Goal: Transaction & Acquisition: Purchase product/service

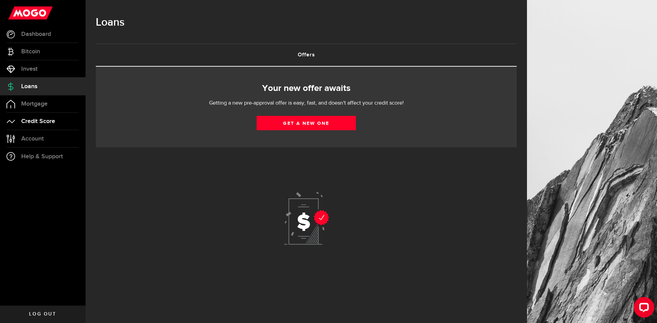
click at [46, 121] on span "Credit Score" at bounding box center [38, 121] width 34 height 6
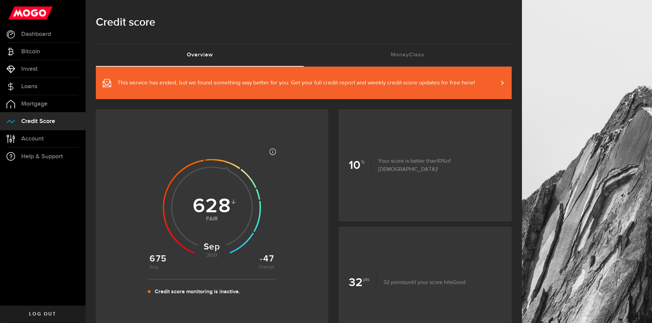
click at [500, 82] on span at bounding box center [497, 82] width 3 height 7
click at [36, 144] on link "Account Compte" at bounding box center [43, 138] width 86 height 17
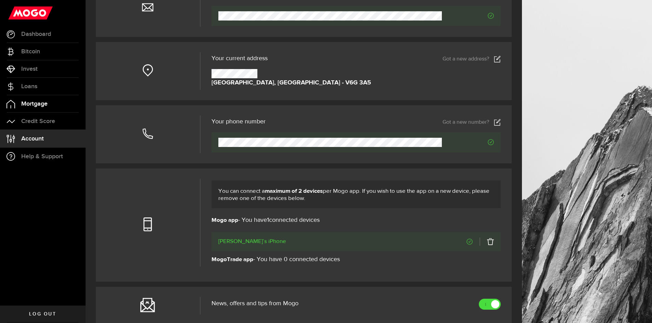
scroll to position [34, 0]
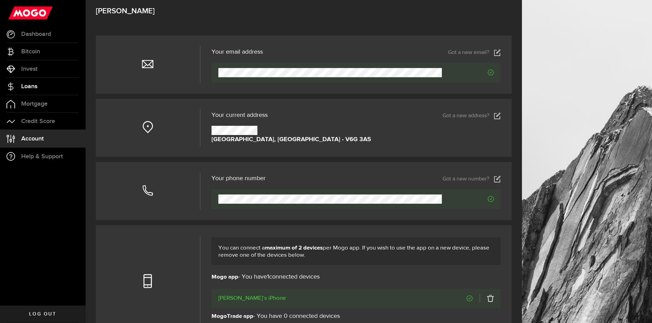
click at [37, 87] on span "Loans" at bounding box center [29, 86] width 16 height 6
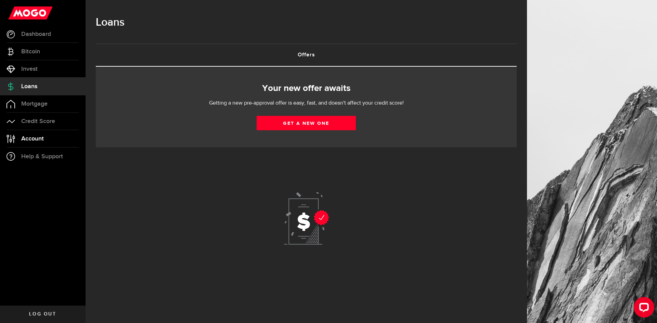
click at [35, 138] on span "Account" at bounding box center [32, 139] width 23 height 6
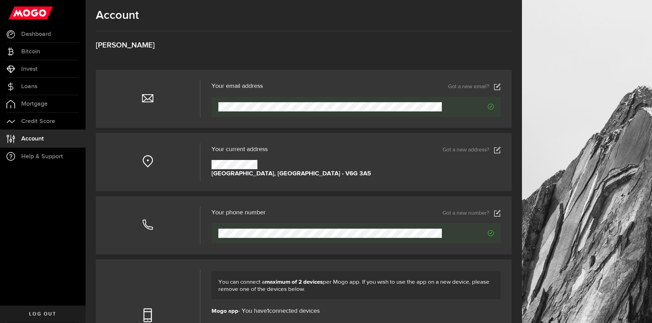
click at [501, 152] on icon at bounding box center [497, 150] width 7 height 7
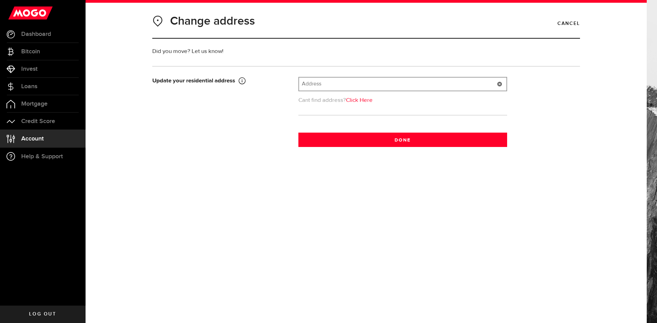
click at [334, 86] on input "text" at bounding box center [402, 84] width 207 height 13
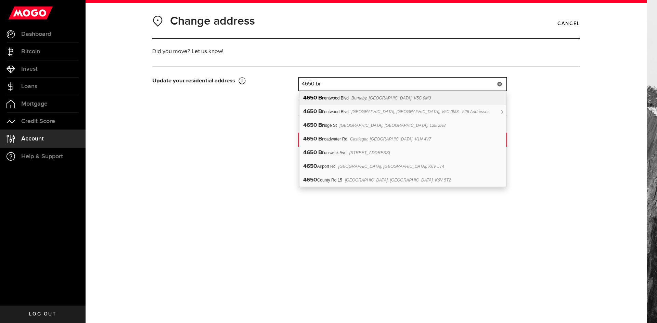
click at [352, 100] on span "Burnaby, BC, V5C 0M3" at bounding box center [390, 98] width 79 height 5
type input "4650 Brentwood Blvd"
type input "4650"
type input "Brentwood Blvd"
type input "Burnaby"
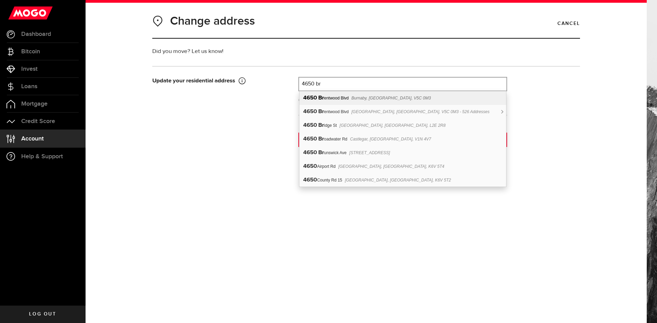
select select "BC"
type input "V5C 0M3"
type input "Canada"
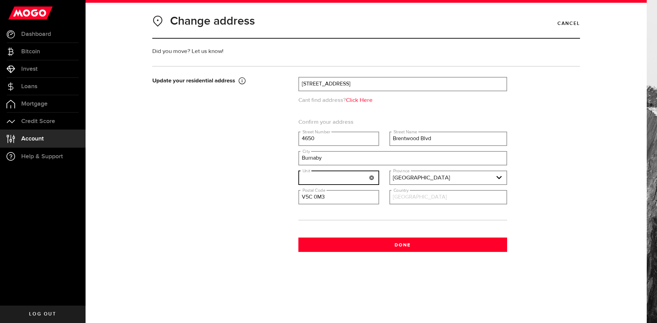
click at [347, 179] on input "text" at bounding box center [339, 177] width 80 height 13
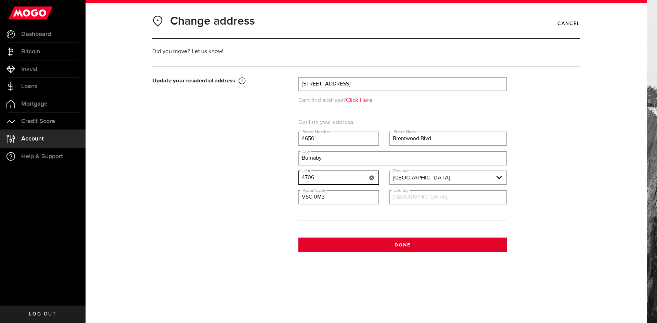
type input "4706"
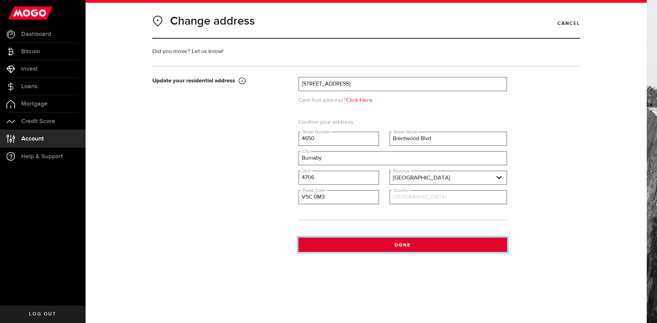
click at [375, 244] on button "Done" at bounding box center [402, 245] width 209 height 14
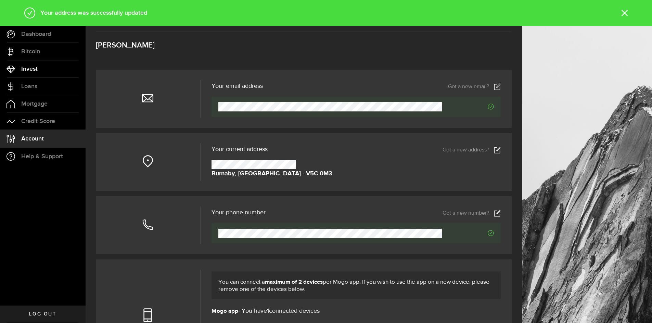
click at [30, 69] on span "Invest" at bounding box center [29, 69] width 16 height 6
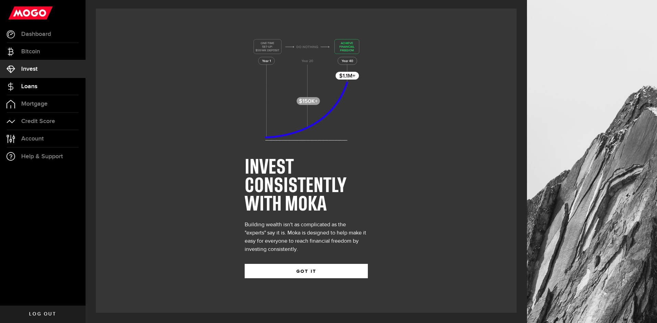
click at [61, 89] on link "Loans" at bounding box center [43, 86] width 86 height 17
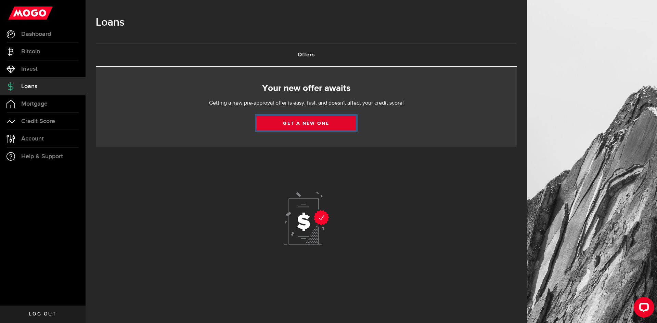
click at [298, 120] on link "Get a new one" at bounding box center [306, 123] width 99 height 14
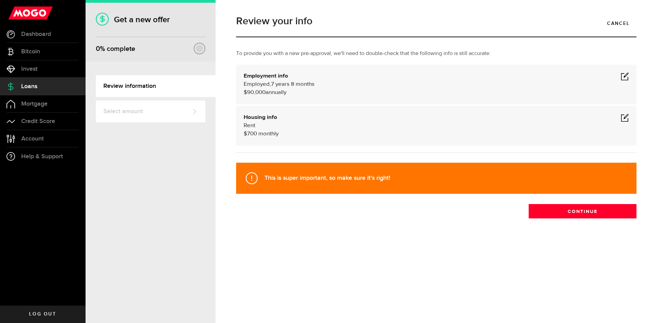
click at [625, 119] on span at bounding box center [625, 118] width 8 height 8
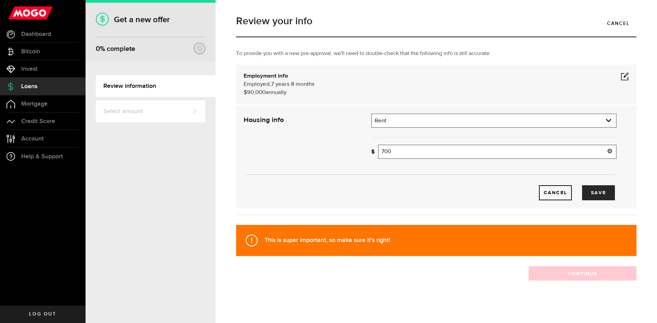
click at [403, 152] on input "700" at bounding box center [497, 152] width 238 height 14
type input "1,300"
click at [301, 147] on div "Cancel Save" at bounding box center [429, 157] width 393 height 87
drag, startPoint x: 502, startPoint y: 192, endPoint x: 509, endPoint y: 190, distance: 7.1
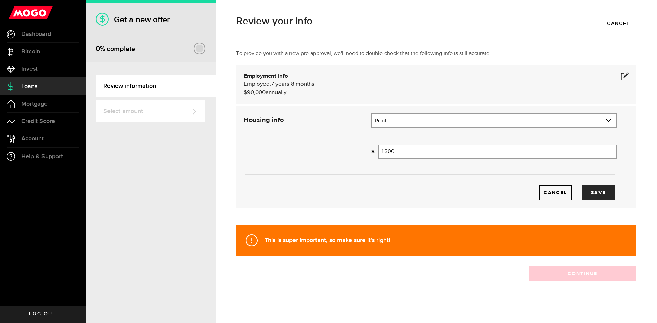
click at [504, 192] on div "Cancel Save" at bounding box center [429, 192] width 372 height 15
click at [593, 191] on button "Save" at bounding box center [598, 192] width 33 height 15
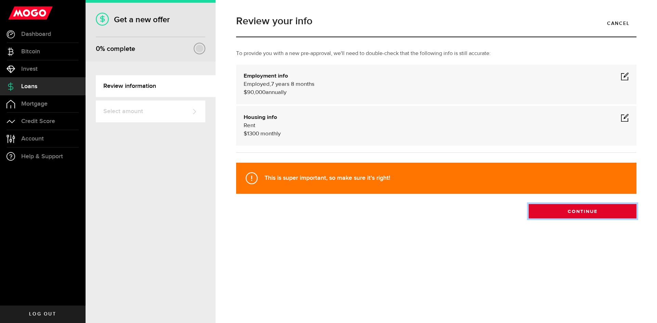
click at [548, 214] on button "Continue" at bounding box center [583, 211] width 108 height 14
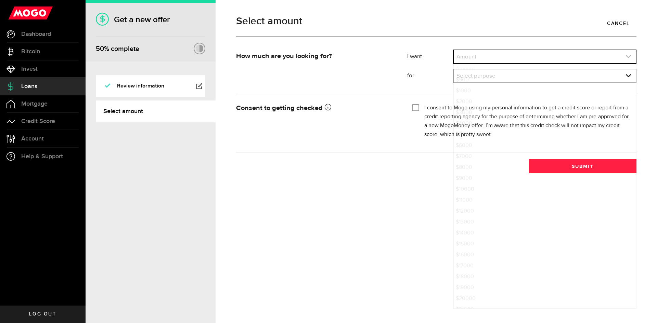
click at [483, 54] on link "expand select" at bounding box center [545, 56] width 182 height 13
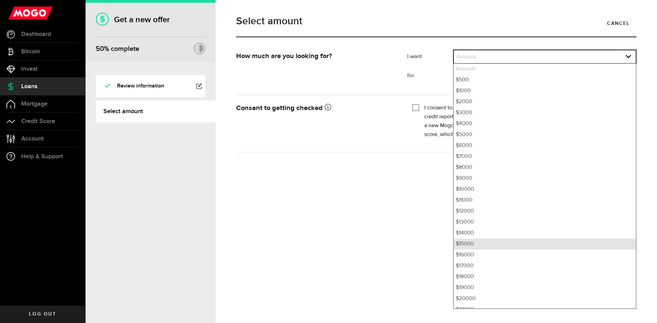
click at [476, 243] on li "$15000" at bounding box center [545, 244] width 182 height 11
select select "15000"
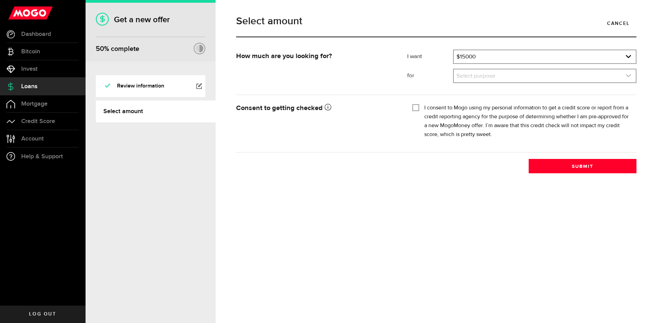
click at [496, 75] on link "expand select" at bounding box center [545, 75] width 182 height 13
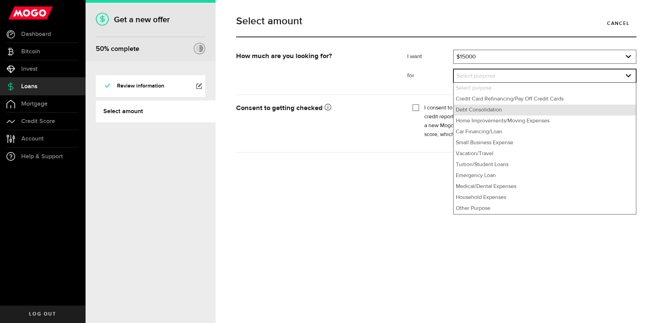
click at [482, 113] on li "Debt Consolidation" at bounding box center [545, 110] width 182 height 11
select select "Debt Consolidation"
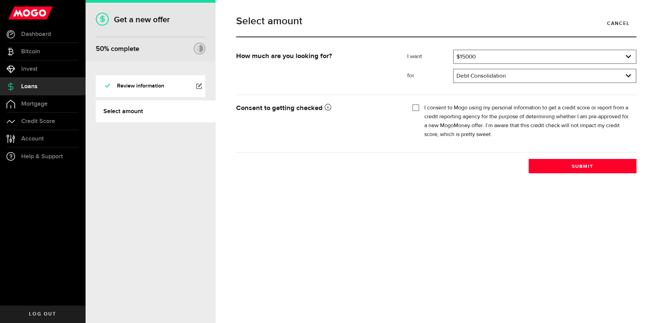
click at [418, 109] on input "I consent to Mogo using my personal information to get a credit score or report…" at bounding box center [415, 107] width 7 height 7
checkbox input "true"
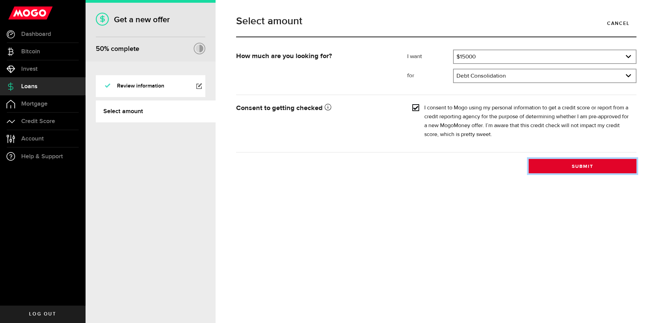
click at [562, 168] on button "Submit" at bounding box center [583, 166] width 108 height 14
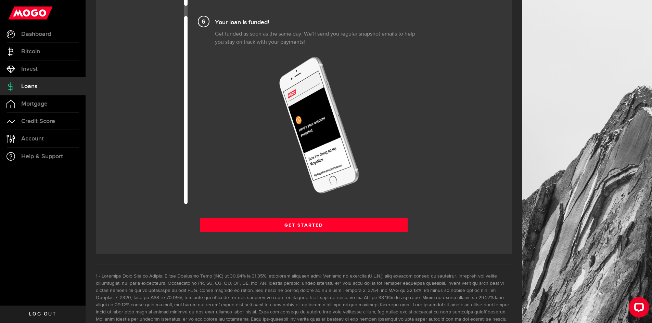
scroll to position [821, 0]
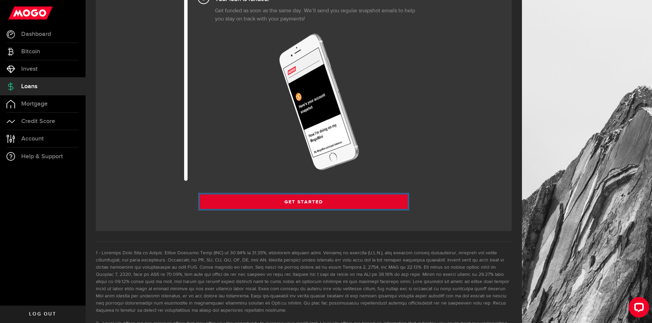
click at [311, 203] on link "Get Started" at bounding box center [304, 202] width 208 height 14
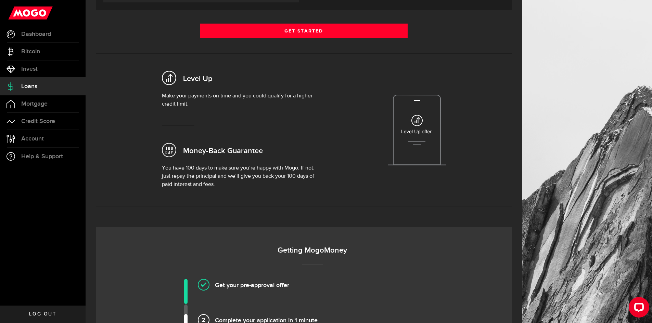
scroll to position [205, 0]
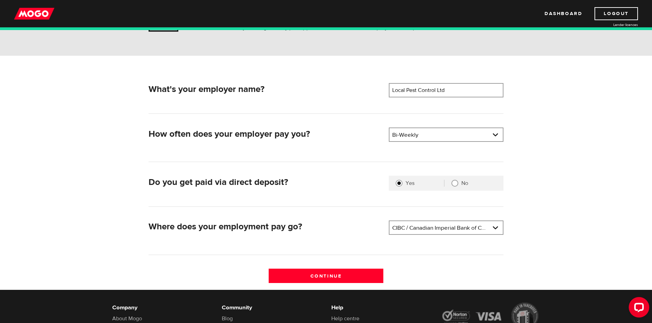
scroll to position [68, 0]
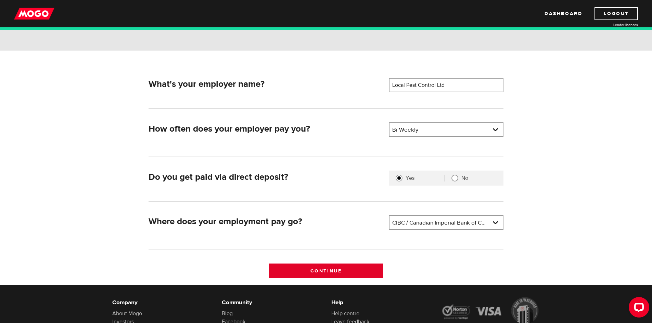
click at [325, 271] on input "Continue" at bounding box center [326, 271] width 115 height 14
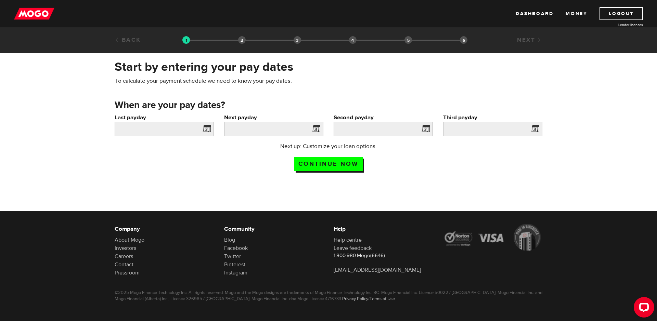
click at [208, 130] on span at bounding box center [205, 130] width 10 height 11
click at [161, 131] on input "Last payday" at bounding box center [164, 129] width 99 height 14
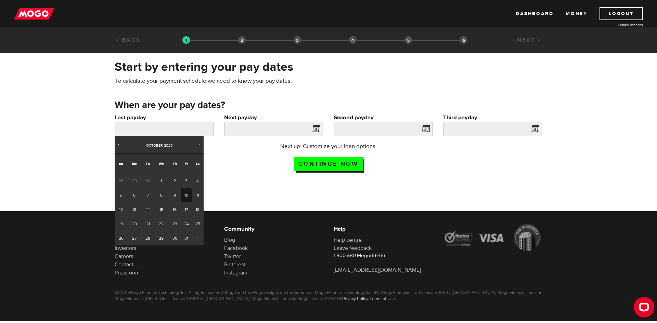
click at [186, 195] on link "10" at bounding box center [186, 195] width 11 height 14
type input "[DATE]"
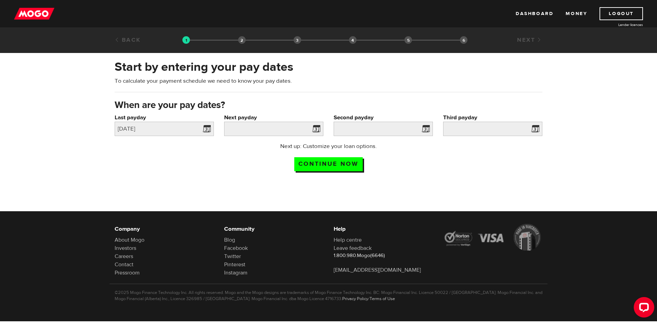
click at [317, 128] on span at bounding box center [315, 130] width 10 height 11
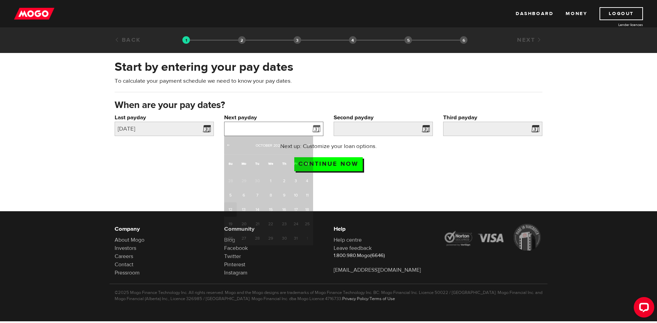
click at [280, 132] on input "Next payday" at bounding box center [273, 129] width 99 height 14
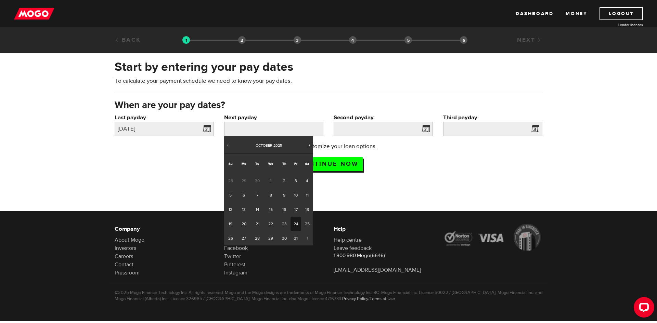
click at [296, 225] on link "24" at bounding box center [295, 224] width 11 height 14
type input "2025/10/24"
type input "2025/11/7"
type input "2025/11/21"
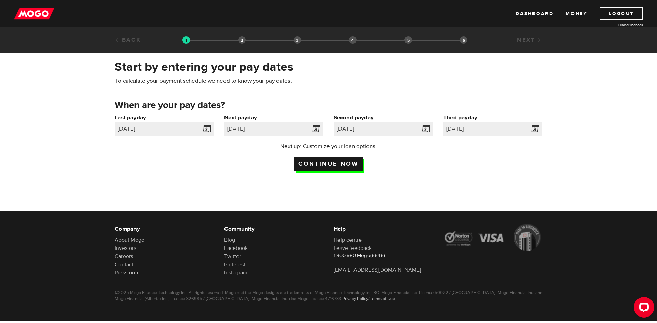
click at [342, 163] on input "Continue now" at bounding box center [328, 164] width 68 height 14
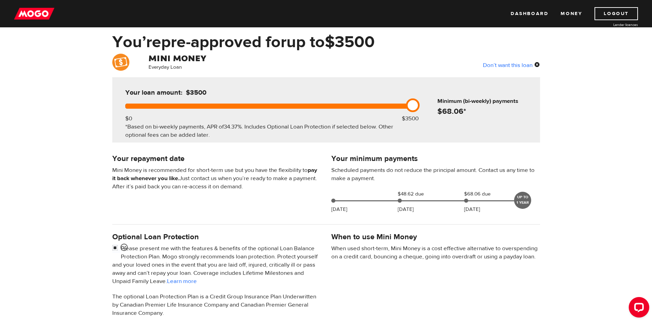
scroll to position [34, 0]
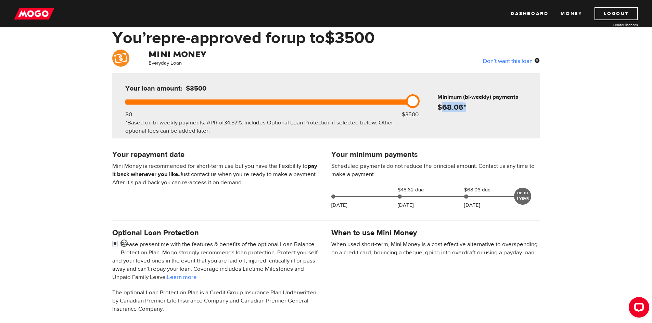
drag, startPoint x: 443, startPoint y: 108, endPoint x: 434, endPoint y: 135, distance: 29.1
click at [473, 111] on h4 "$ 68.06 *" at bounding box center [487, 108] width 100 height 10
drag, startPoint x: 261, startPoint y: 205, endPoint x: 270, endPoint y: 202, distance: 9.0
click at [262, 205] on div "Your minimum payments Scheduled payments do not reduce the principal amount. Co…" at bounding box center [326, 181] width 438 height 64
drag, startPoint x: 115, startPoint y: 166, endPoint x: 308, endPoint y: 185, distance: 193.2
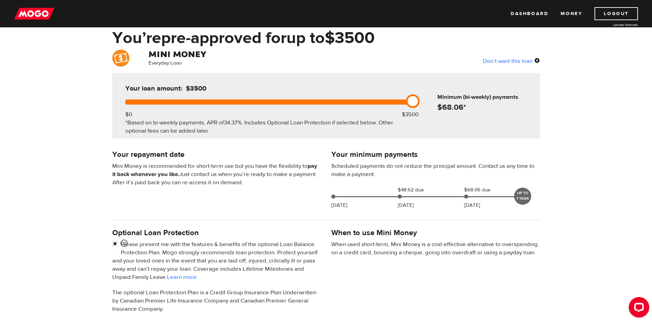
click at [308, 185] on p "Mini Money is recommended for short-term use but you have the flexibility to pa…" at bounding box center [216, 174] width 209 height 25
drag, startPoint x: 278, startPoint y: 189, endPoint x: 259, endPoint y: 191, distance: 19.3
click at [278, 189] on div "Your repayment date Mini Money is recommended for short-term use but you have t…" at bounding box center [216, 171] width 219 height 45
click at [73, 164] on div "Everyday Loan Don’t want this loan Your loan amount: $3500 $0 $3500 *Based on b…" at bounding box center [326, 221] width 652 height 342
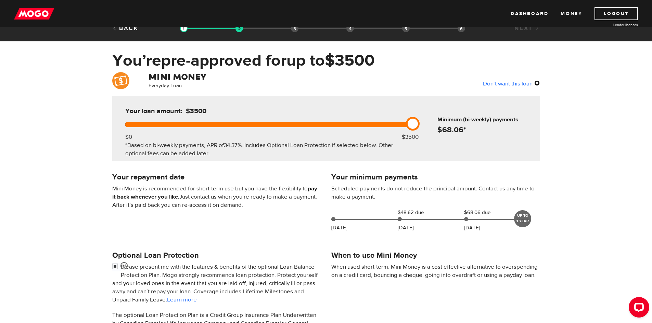
scroll to position [0, 0]
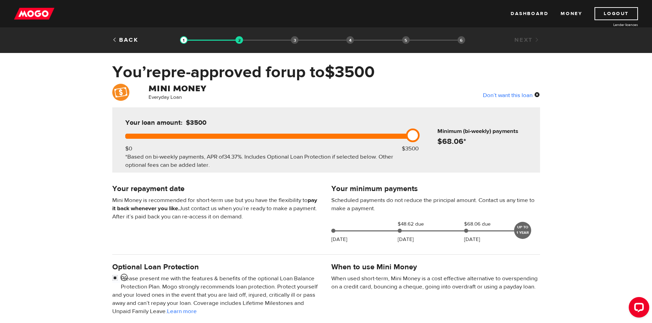
click at [493, 94] on div "Don’t want this loan" at bounding box center [511, 95] width 57 height 9
drag, startPoint x: 128, startPoint y: 135, endPoint x: 284, endPoint y: 149, distance: 157.0
click at [284, 149] on div "Your loan amount: $2000 $0 $3500 *Based on bi-weekly payments, APR of 34.37% . …" at bounding box center [267, 139] width 305 height 65
click at [310, 98] on div "Everyday Loan Don’t want this loan" at bounding box center [326, 93] width 438 height 18
drag, startPoint x: 290, startPoint y: 133, endPoint x: 415, endPoint y: 125, distance: 125.2
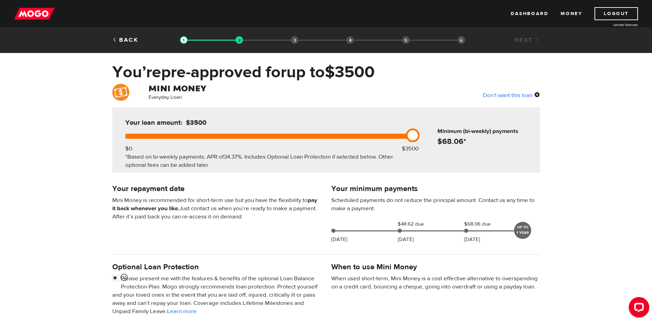
click at [417, 126] on div "Your loan amount: $3500 $0 $3500 *Based on bi-weekly payments, APR of 34.37% . …" at bounding box center [267, 139] width 305 height 65
click at [124, 90] on div at bounding box center [120, 92] width 17 height 17
click at [499, 93] on div "Don’t want this loan" at bounding box center [511, 95] width 57 height 9
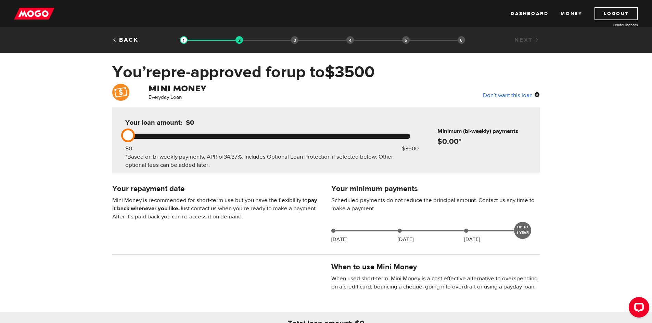
click at [499, 93] on div "Don’t want this loan" at bounding box center [511, 95] width 57 height 9
click at [520, 95] on div "Don’t want this loan" at bounding box center [511, 95] width 57 height 9
click at [122, 40] on link "Back" at bounding box center [125, 40] width 26 height 8
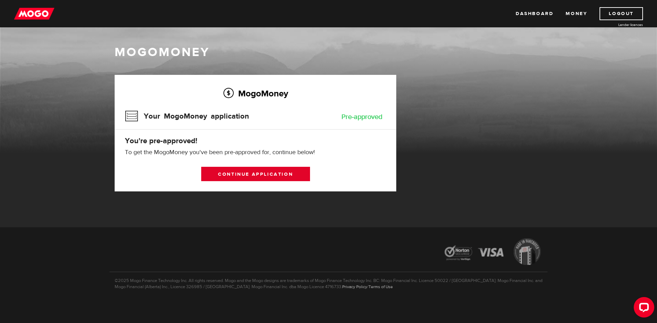
click at [227, 172] on link "Continue application" at bounding box center [255, 174] width 109 height 14
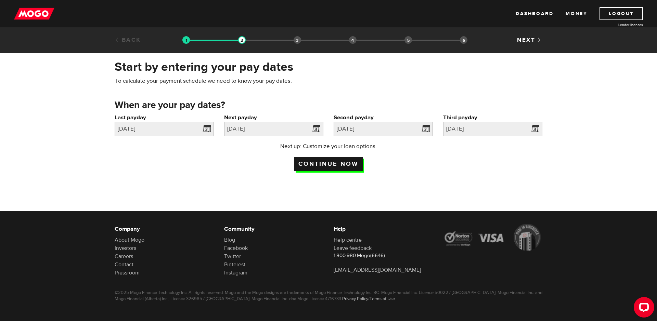
click at [330, 164] on input "Continue now" at bounding box center [328, 164] width 68 height 14
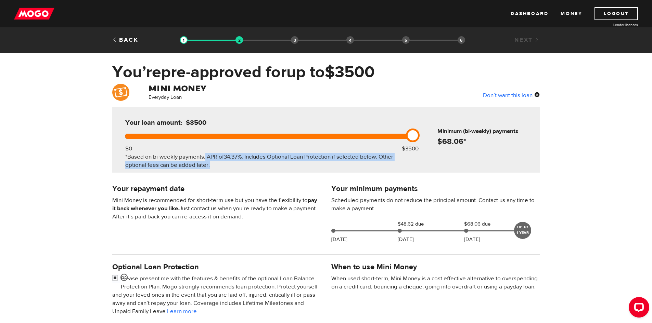
drag, startPoint x: 206, startPoint y: 154, endPoint x: 387, endPoint y: 163, distance: 181.9
click at [387, 163] on div "*Based on bi-weekly payments, APR of 34.37% . Includes Optional Loan Protection…" at bounding box center [267, 161] width 285 height 16
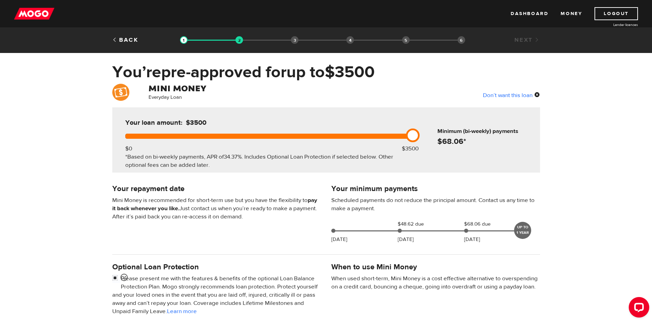
click at [251, 183] on div "Your repayment date Mini Money is recommended for short-term use but you have t…" at bounding box center [216, 205] width 219 height 45
drag, startPoint x: 115, startPoint y: 186, endPoint x: 247, endPoint y: 218, distance: 135.0
click at [247, 218] on div "Your repayment date Mini Money is recommended for short-term use but you have t…" at bounding box center [216, 205] width 219 height 45
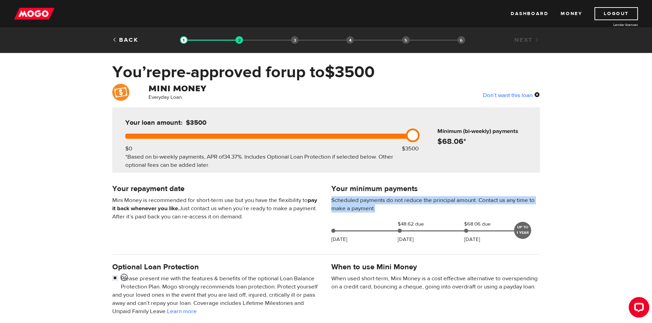
drag, startPoint x: 333, startPoint y: 199, endPoint x: 388, endPoint y: 212, distance: 56.9
click at [388, 212] on p "Scheduled payments do not reduce the principal amount. Contact us any time to m…" at bounding box center [435, 204] width 209 height 16
drag, startPoint x: 95, startPoint y: 66, endPoint x: 304, endPoint y: 218, distance: 258.5
click at [304, 218] on div "You’re pre-approved for up to $3500 Everyday Loan Don’t want this loan Your loa…" at bounding box center [326, 244] width 652 height 364
copy div "You’re pre-approved for up to $3500 Everyday Loan Don’t want this loan Your loa…"
